Goal: Information Seeking & Learning: Find specific page/section

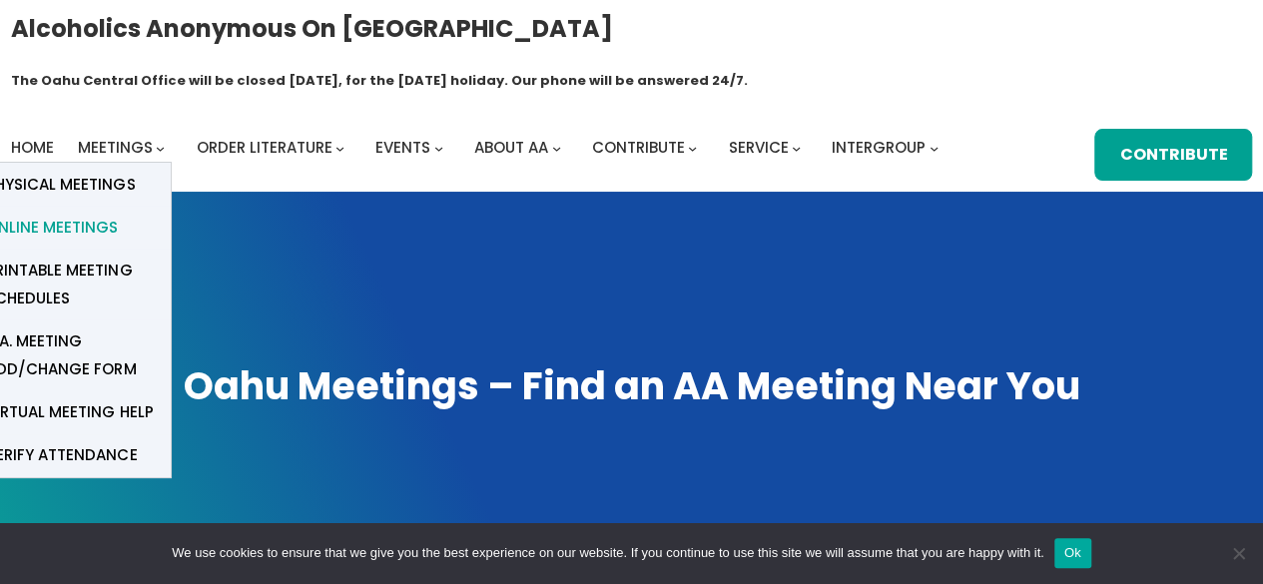
click at [87, 214] on span "Online Meetings" at bounding box center [52, 228] width 132 height 28
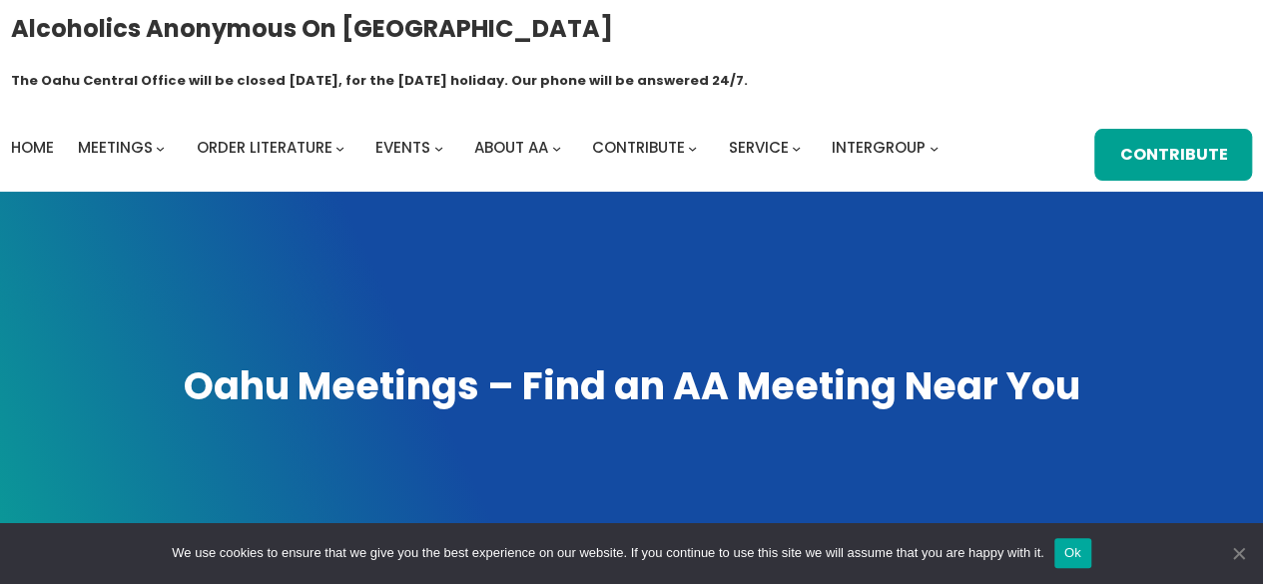
click at [1241, 551] on span "Cookie Notice" at bounding box center [1238, 553] width 20 height 20
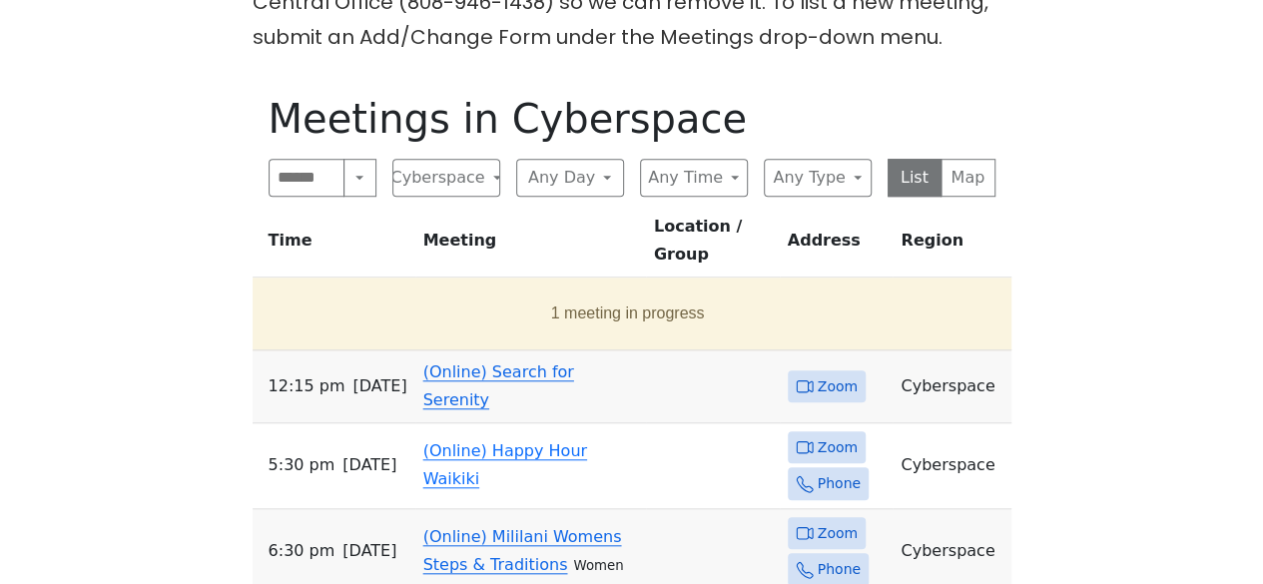
scroll to position [745, 0]
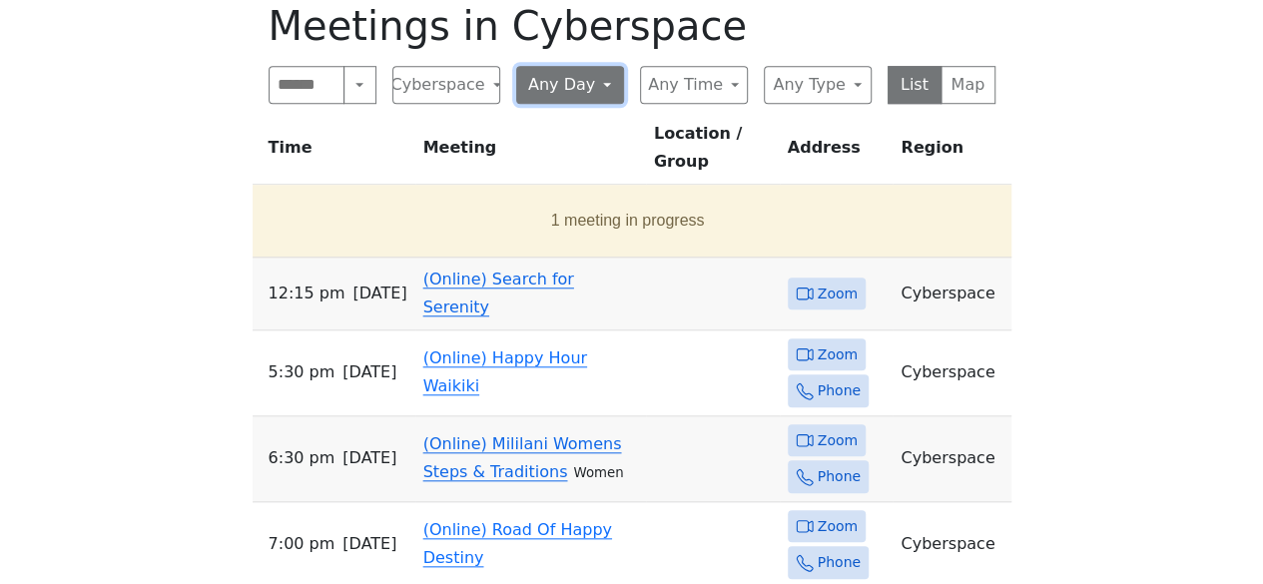
click at [607, 66] on button "Any Day" at bounding box center [570, 85] width 108 height 38
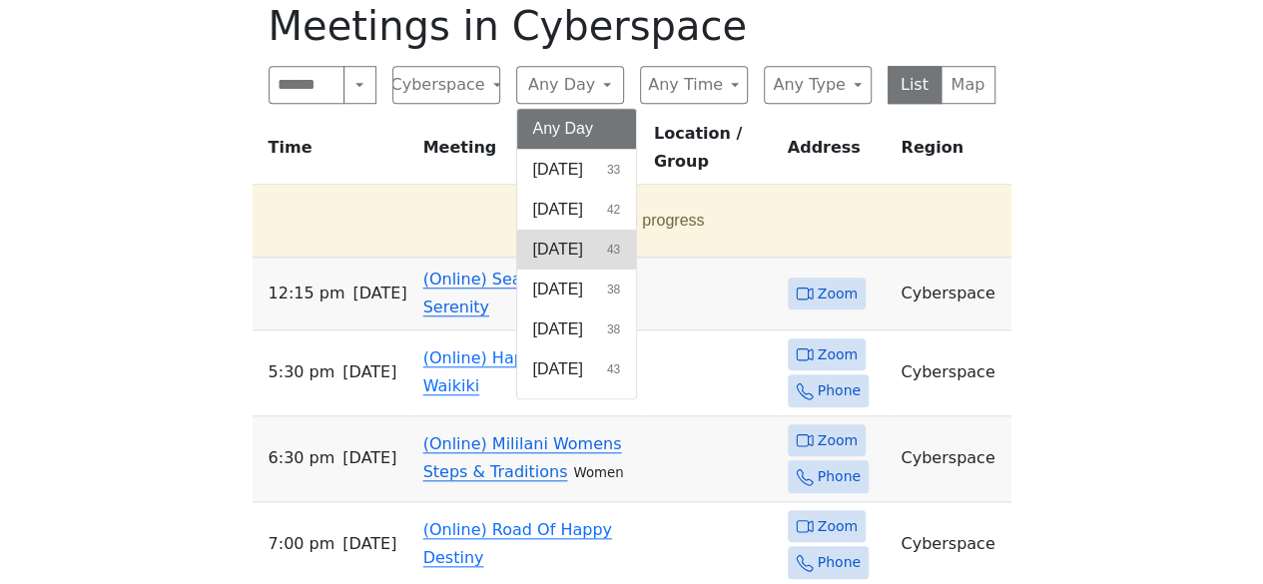
click at [569, 238] on span "[DATE]" at bounding box center [558, 250] width 50 height 24
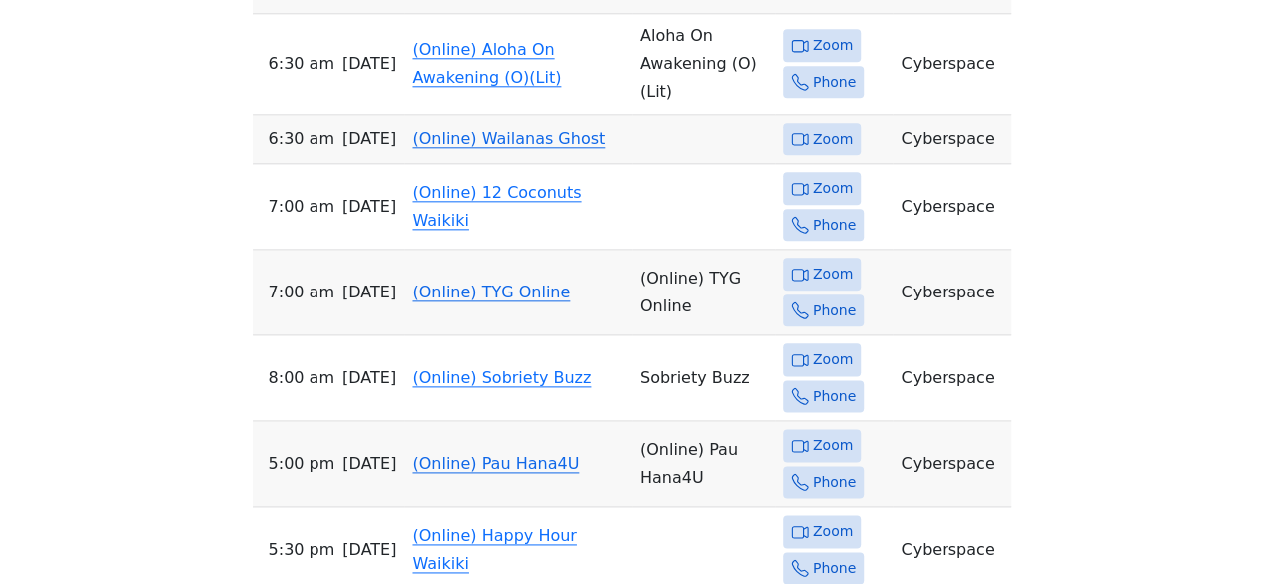
scroll to position [1090, 0]
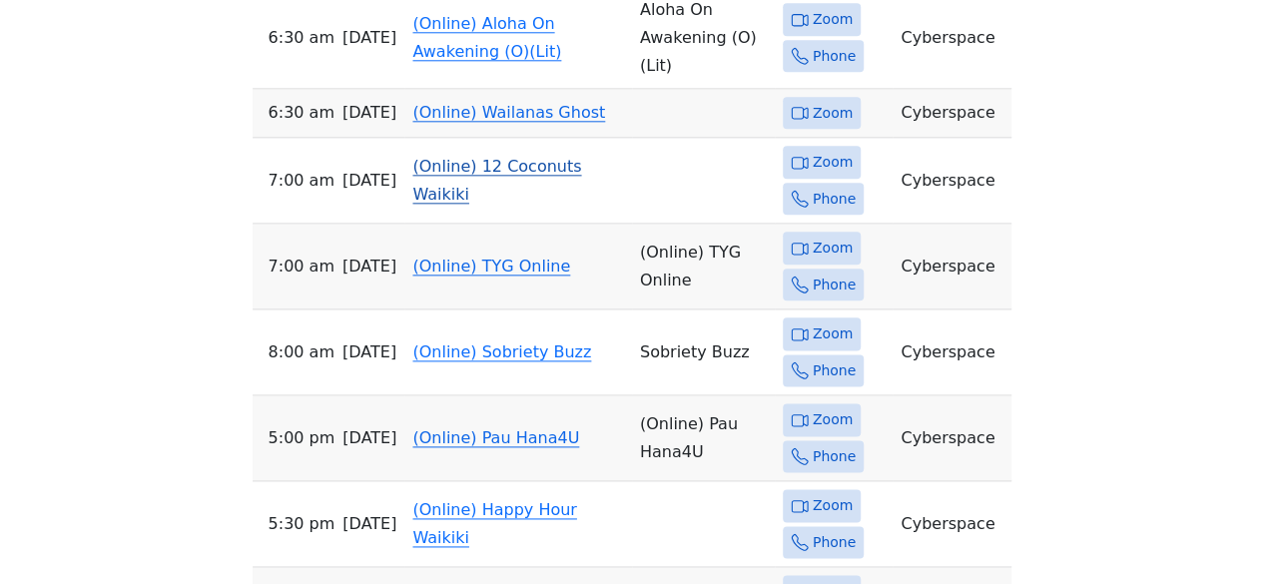
click at [432, 138] on td "(Online) 12 Coconuts Waikiki" at bounding box center [517, 181] width 227 height 86
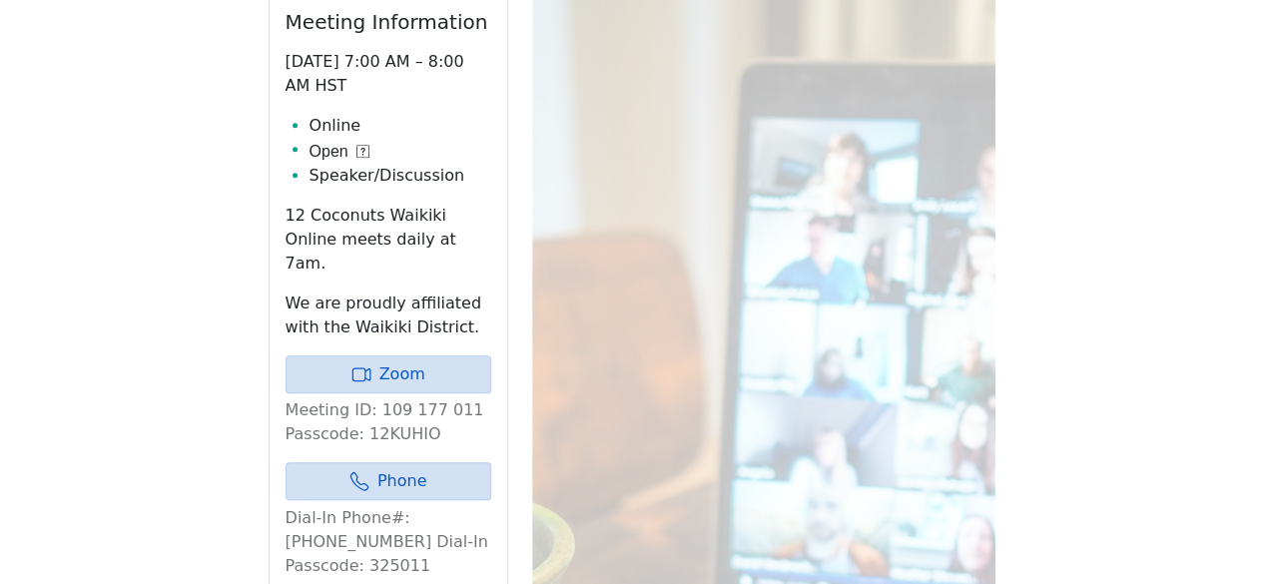
scroll to position [845, 0]
